Goal: Task Accomplishment & Management: Complete application form

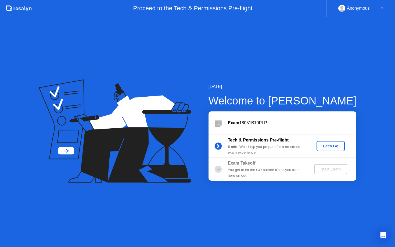
click at [333, 145] on div "Let's Go" at bounding box center [331, 146] width 24 height 4
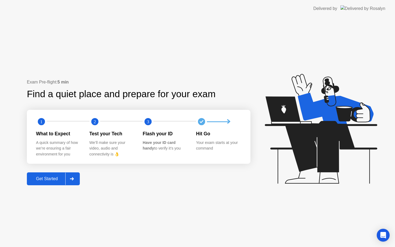
click at [53, 180] on div "Get Started" at bounding box center [46, 179] width 37 height 5
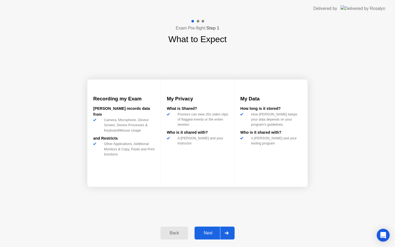
click at [212, 233] on div "Next" at bounding box center [208, 233] width 24 height 5
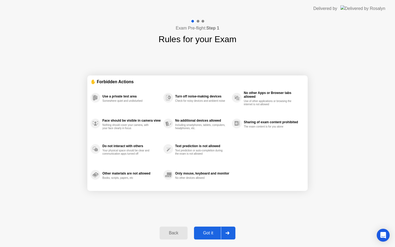
click at [212, 233] on div "Got it" at bounding box center [208, 233] width 25 height 5
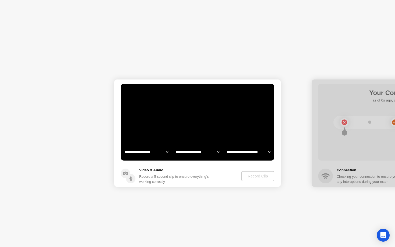
select select "**********"
select select "*******"
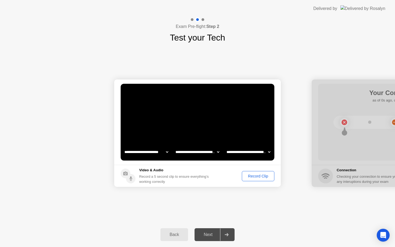
click at [212, 235] on div "Next" at bounding box center [208, 234] width 24 height 5
click at [258, 177] on div "Record Clip" at bounding box center [258, 176] width 29 height 4
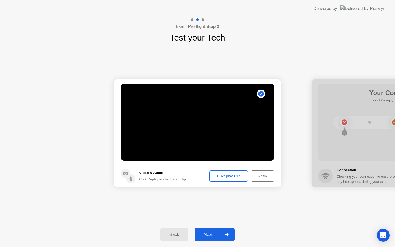
click at [232, 177] on div "Replay Clip" at bounding box center [228, 176] width 35 height 4
click at [217, 177] on icon at bounding box center [218, 176] width 2 height 3
click at [219, 231] on button "Next" at bounding box center [215, 234] width 40 height 13
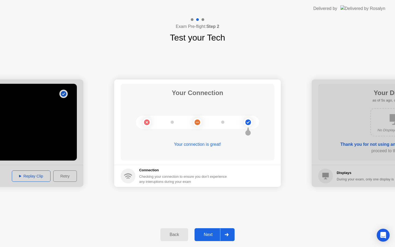
click at [213, 236] on div "Next" at bounding box center [208, 234] width 24 height 5
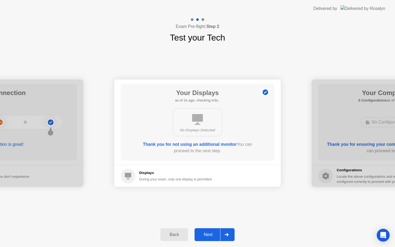
click at [213, 236] on div "Next" at bounding box center [208, 234] width 24 height 5
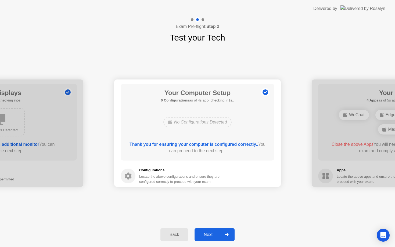
click at [213, 236] on div "Next" at bounding box center [208, 234] width 24 height 5
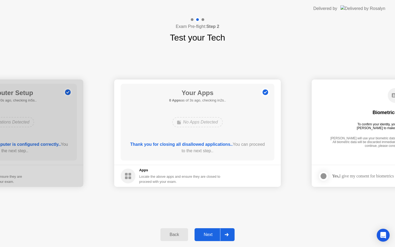
click at [216, 236] on div "Next" at bounding box center [208, 234] width 24 height 5
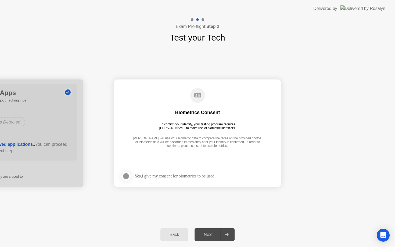
click at [126, 177] on div at bounding box center [126, 176] width 6 height 6
click at [214, 235] on div "Next" at bounding box center [208, 234] width 24 height 5
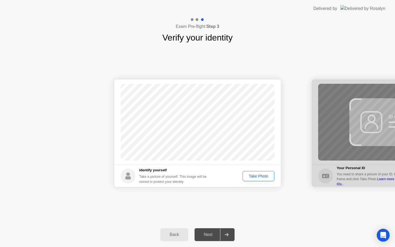
click at [259, 178] on div "Take Photo" at bounding box center [259, 176] width 28 height 4
click at [266, 93] on circle at bounding box center [266, 93] width 6 height 6
click at [212, 236] on div "Next" at bounding box center [208, 234] width 24 height 5
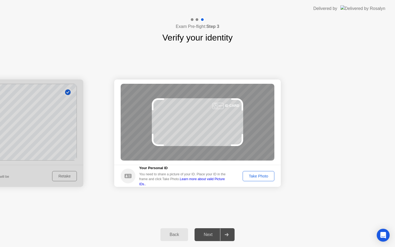
click at [260, 177] on div "Take Photo" at bounding box center [259, 176] width 28 height 4
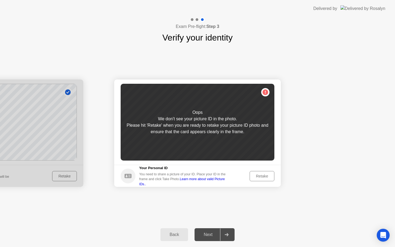
click at [265, 92] on div "Oops We don’t see your picture ID in the photo. Please hit 'Retake' when you ar…" at bounding box center [198, 122] width 154 height 77
click at [262, 174] on div "Retake" at bounding box center [262, 176] width 21 height 4
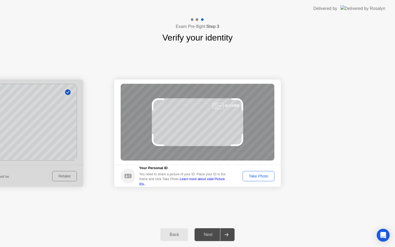
click at [262, 174] on div "Take Photo" at bounding box center [259, 176] width 28 height 4
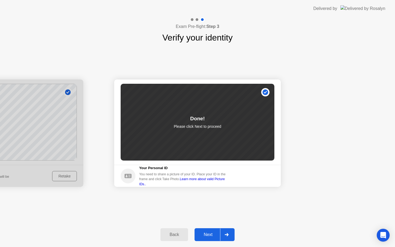
click at [206, 235] on div "Next" at bounding box center [208, 234] width 24 height 5
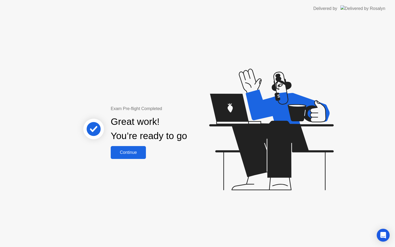
click at [133, 151] on div "Continue" at bounding box center [128, 152] width 32 height 5
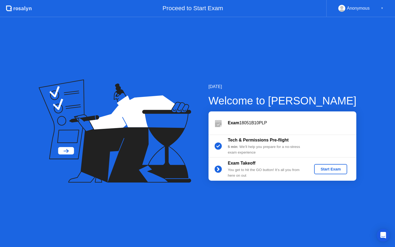
click at [323, 170] on div "Start Exam" at bounding box center [330, 169] width 29 height 4
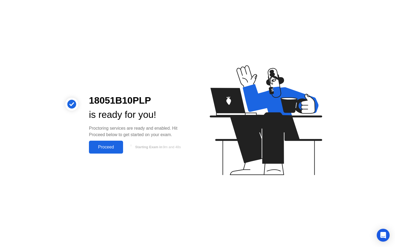
click at [108, 147] on div "Proceed" at bounding box center [106, 147] width 31 height 5
